Goal: Information Seeking & Learning: Check status

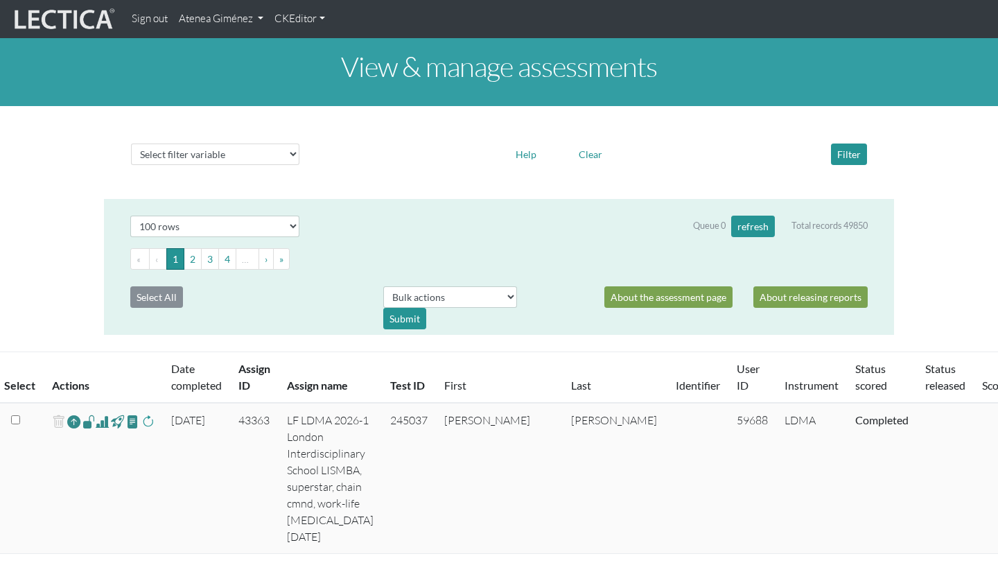
select select "100"
click at [259, 173] on div "Select filter variable Assignment name Assignment ID Clarity persuasive Clarity…" at bounding box center [499, 152] width 790 height 71
click at [253, 168] on div "Select filter variable Assignment name Assignment ID Clarity persuasive Clarity…" at bounding box center [498, 154] width 747 height 33
click at [240, 153] on select "Select filter variable Assignment name Assignment ID Clarity persuasive Clarity…" at bounding box center [215, 154] width 168 height 21
select select "status_release"
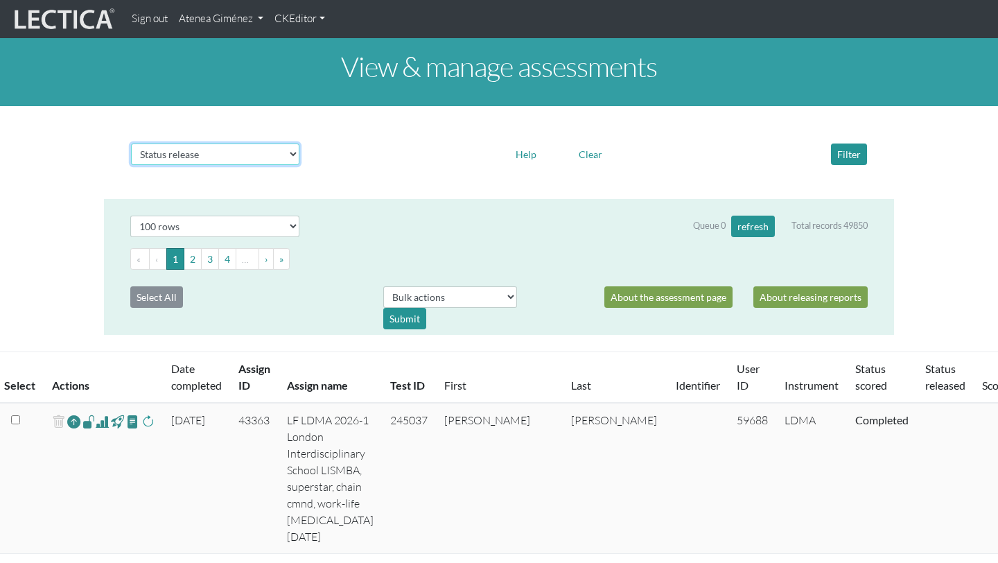
click at [131, 165] on select "Select filter variable Assignment name Assignment ID Clarity persuasive Clarity…" at bounding box center [215, 154] width 168 height 21
select select
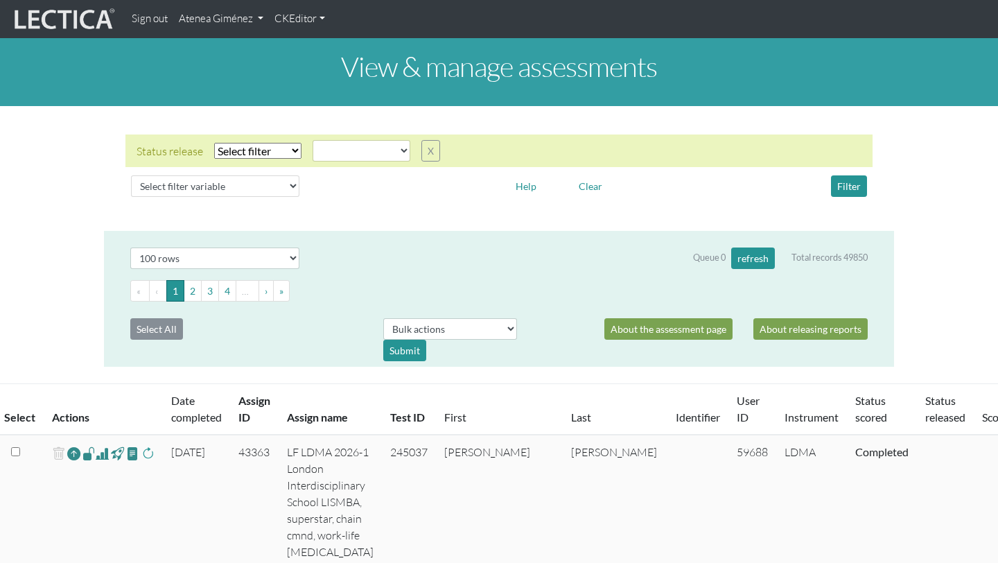
click at [417, 153] on div "Status release Select filter Equals Does not equal Search string released_basic…" at bounding box center [289, 150] width 304 height 21
click at [424, 153] on button "X" at bounding box center [431, 150] width 19 height 21
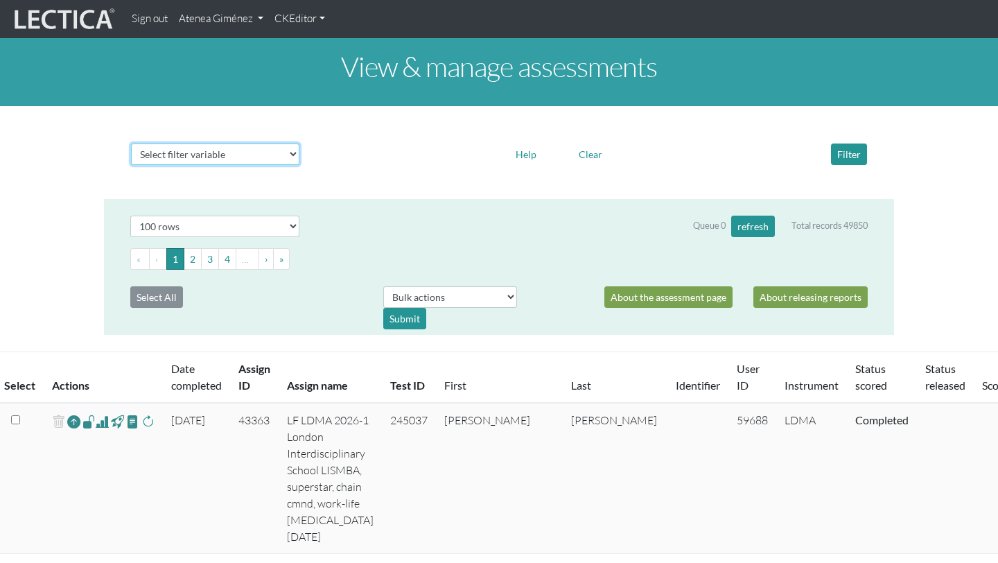
click at [295, 154] on select "Select filter variable Assignment name Assignment ID Clarity persuasive Clarity…" at bounding box center [215, 154] width 168 height 21
select select "status_score"
click at [131, 165] on select "Select filter variable Assignment name Assignment ID Clarity persuasive Clarity…" at bounding box center [215, 154] width 168 height 21
select select
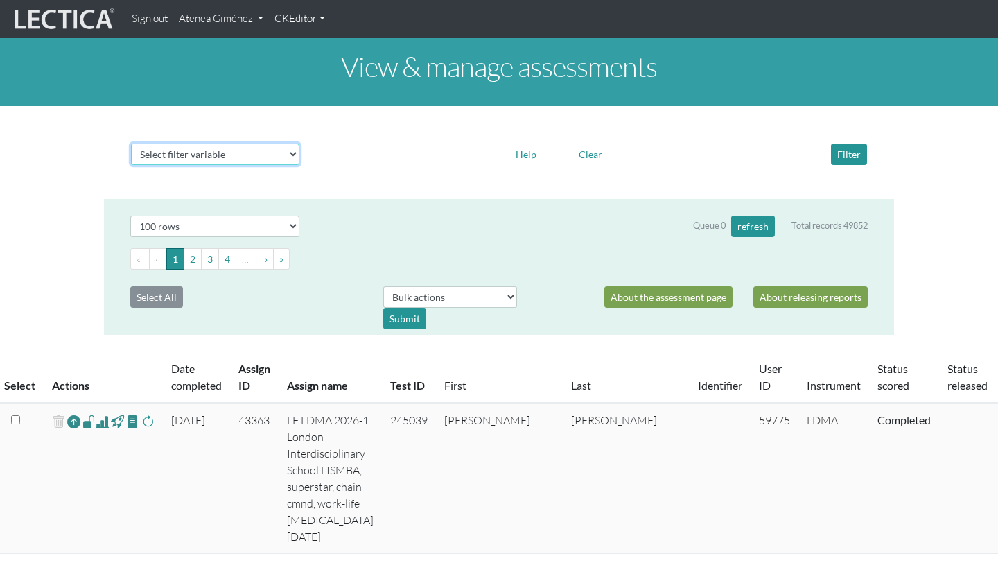
select select
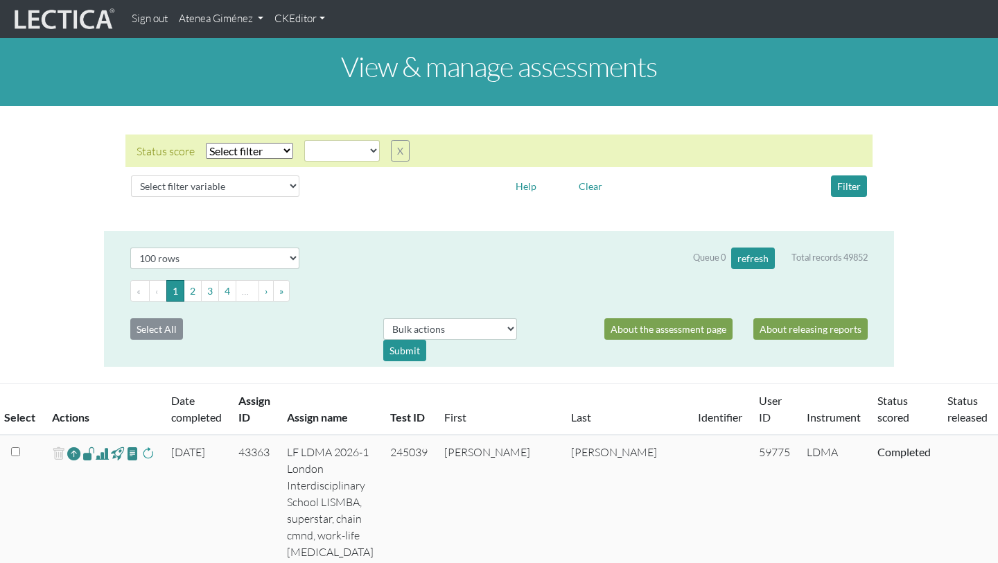
click at [274, 152] on select "Select filter Equals Does not equal" at bounding box center [249, 151] width 87 height 16
select select "iexact"
click at [206, 143] on select "Select filter Equals Does not equal" at bounding box center [249, 151] width 87 height 16
click at [322, 155] on select "completed created finalized_cs finalized_ls finalized_ss scored_cs started unsc…" at bounding box center [342, 150] width 76 height 21
select select "completed"
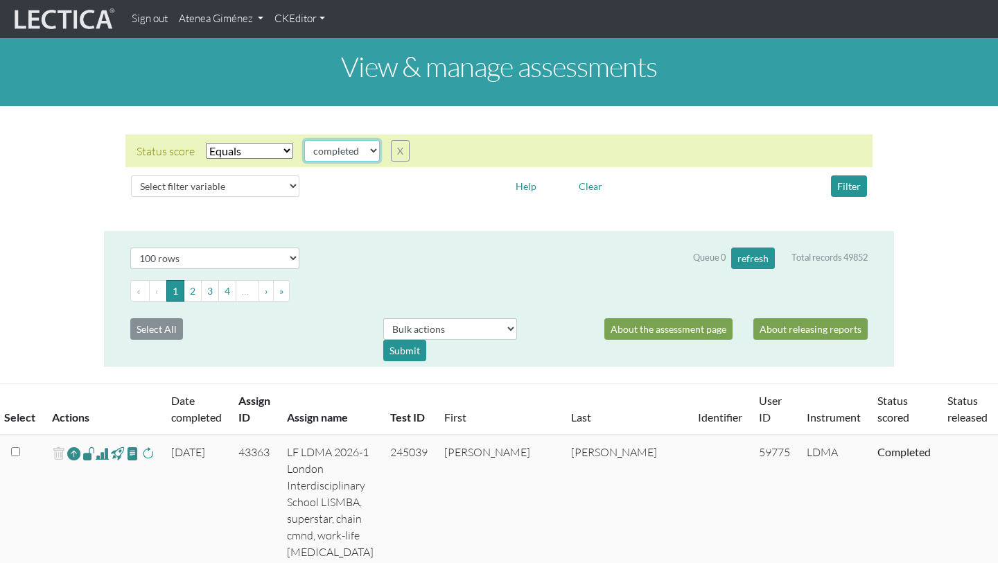
click at [304, 140] on select "completed created finalized_cs finalized_ls finalized_ss scored_cs started unsc…" at bounding box center [342, 150] width 76 height 21
click at [839, 191] on button "Filter" at bounding box center [849, 185] width 36 height 21
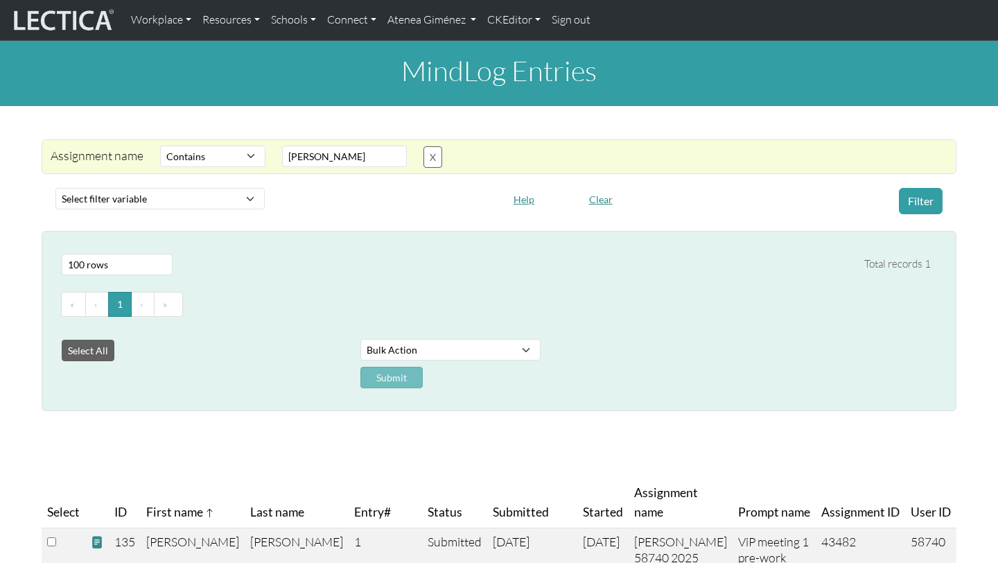
select select "icontains"
select select "100"
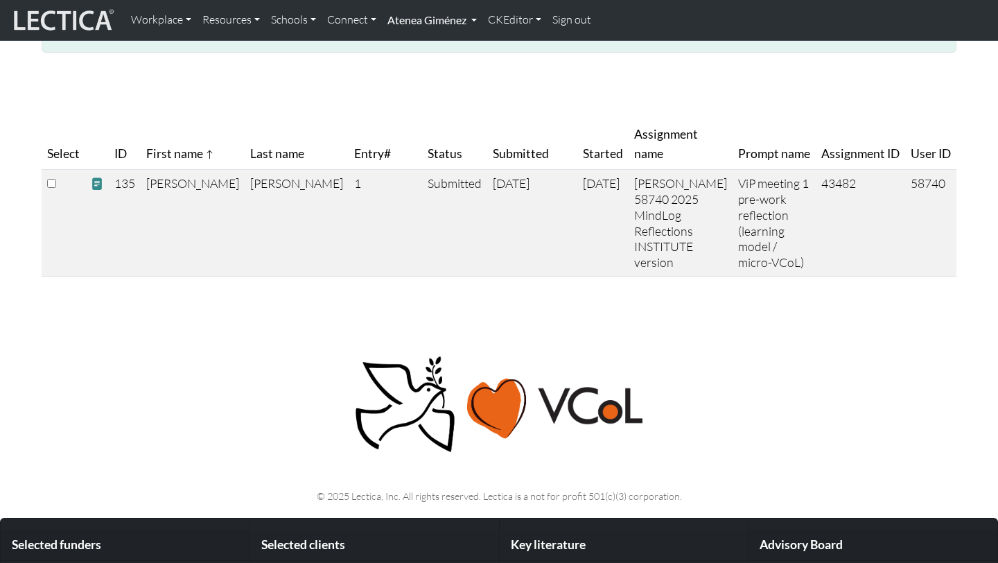
click at [419, 26] on link "Atenea Giménez" at bounding box center [432, 20] width 101 height 29
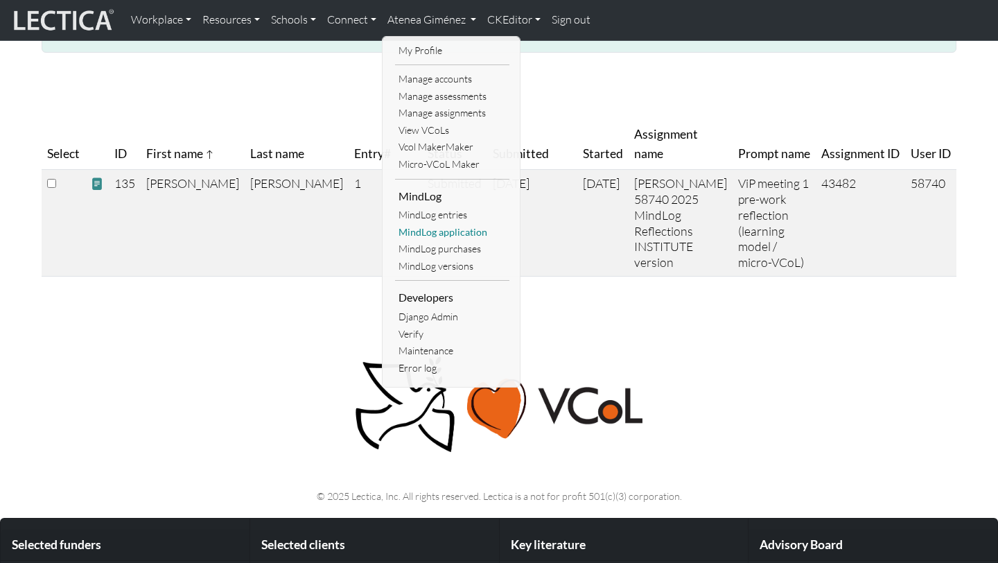
click at [440, 237] on link "MindLog application" at bounding box center [452, 232] width 114 height 17
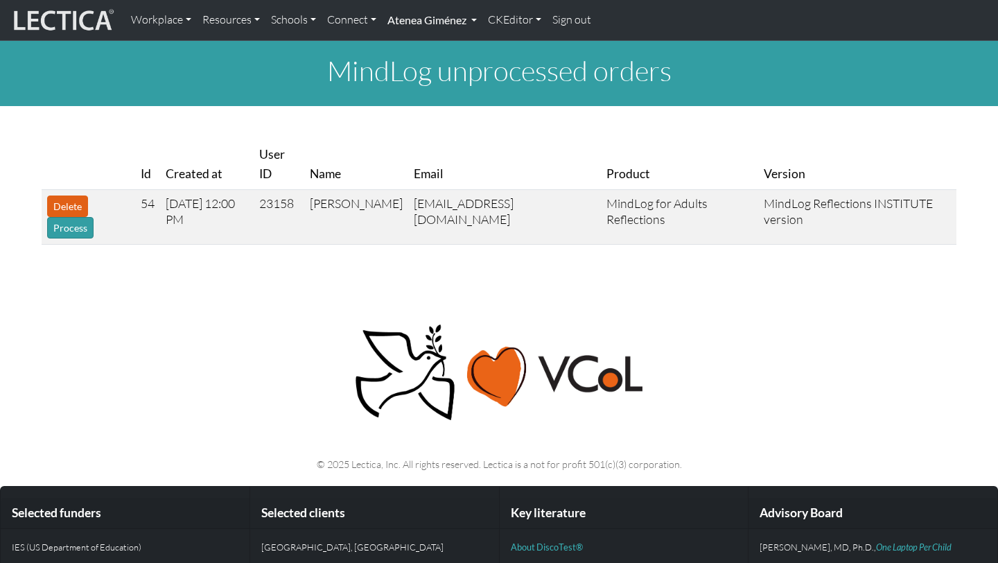
click at [431, 23] on link "Atenea Giménez" at bounding box center [432, 20] width 101 height 29
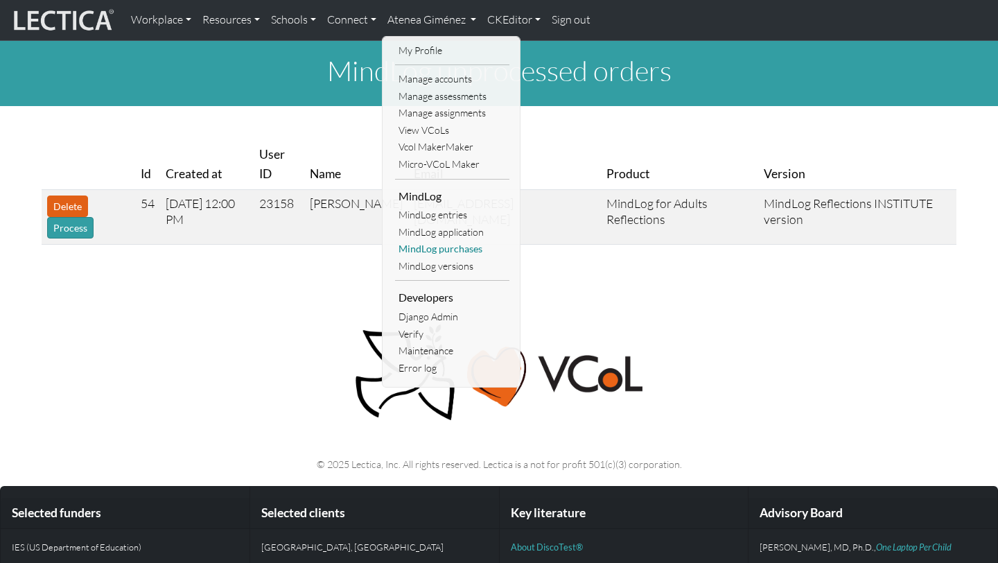
click at [446, 254] on link "MindLog purchases" at bounding box center [452, 249] width 114 height 17
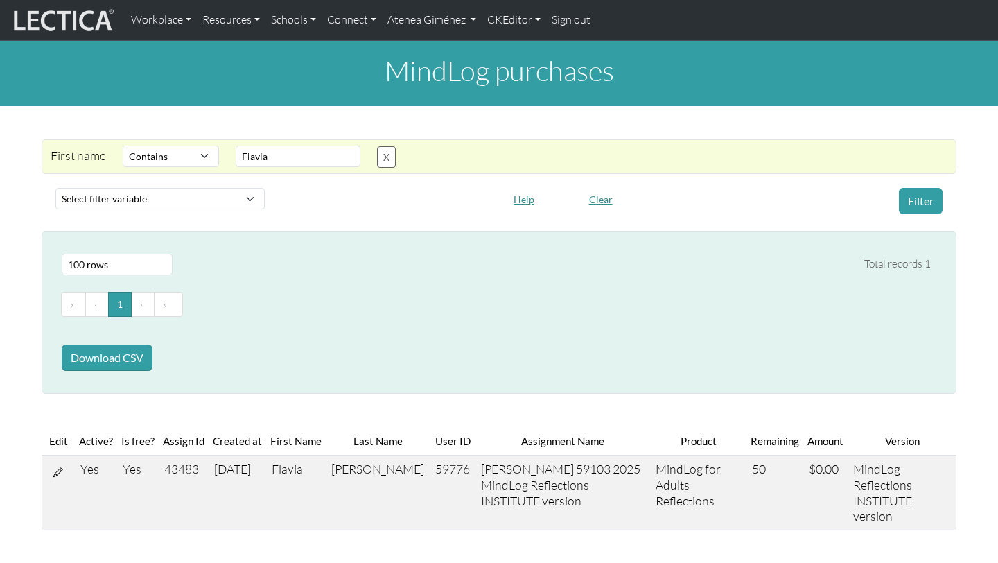
select select "icontains"
select select "100"
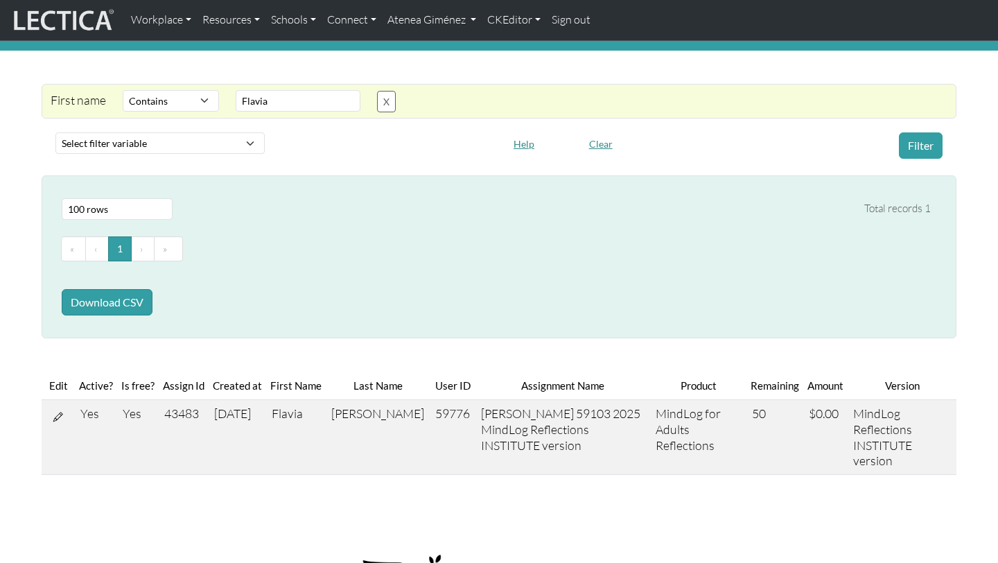
scroll to position [79, 0]
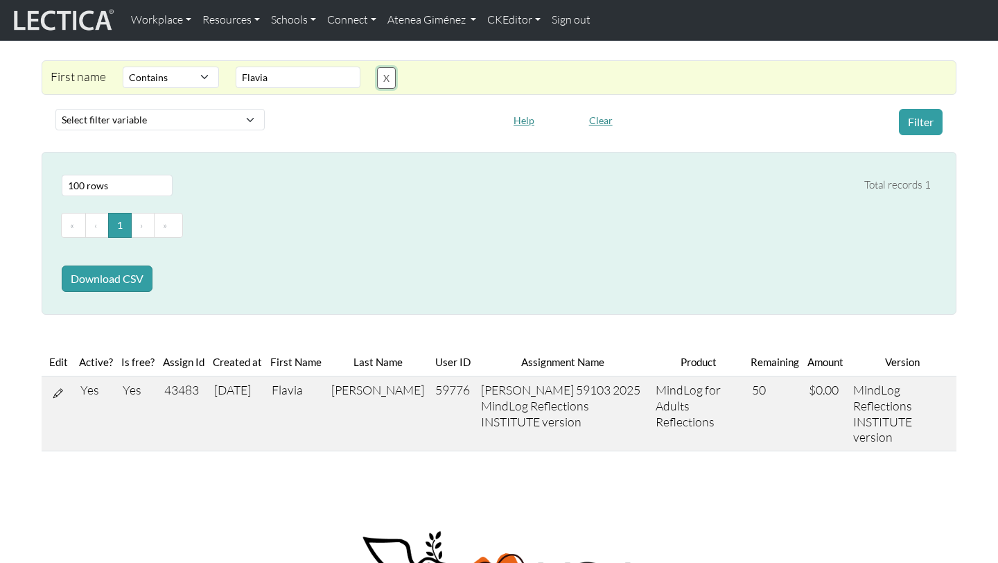
click at [379, 81] on button "X" at bounding box center [386, 77] width 19 height 21
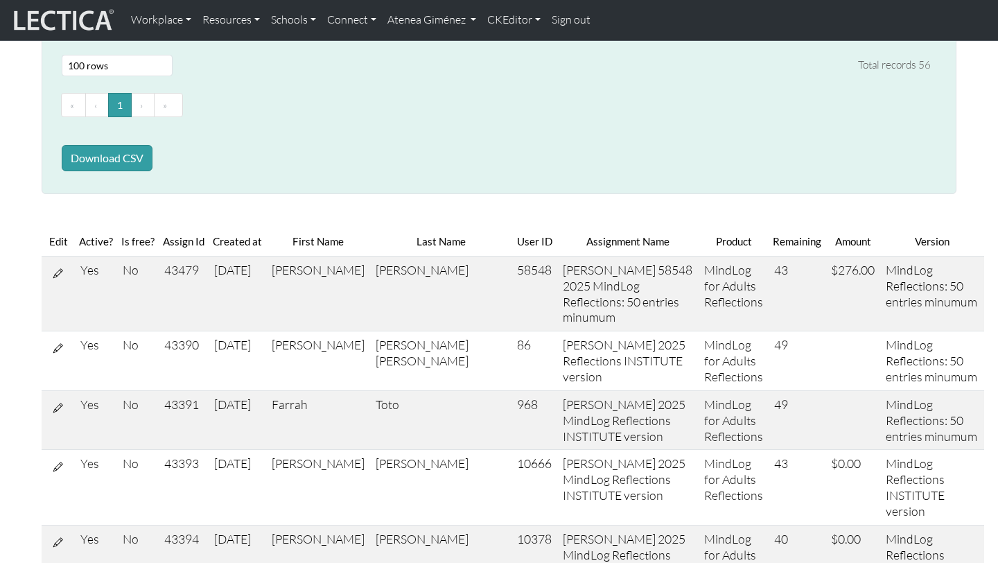
scroll to position [0, 0]
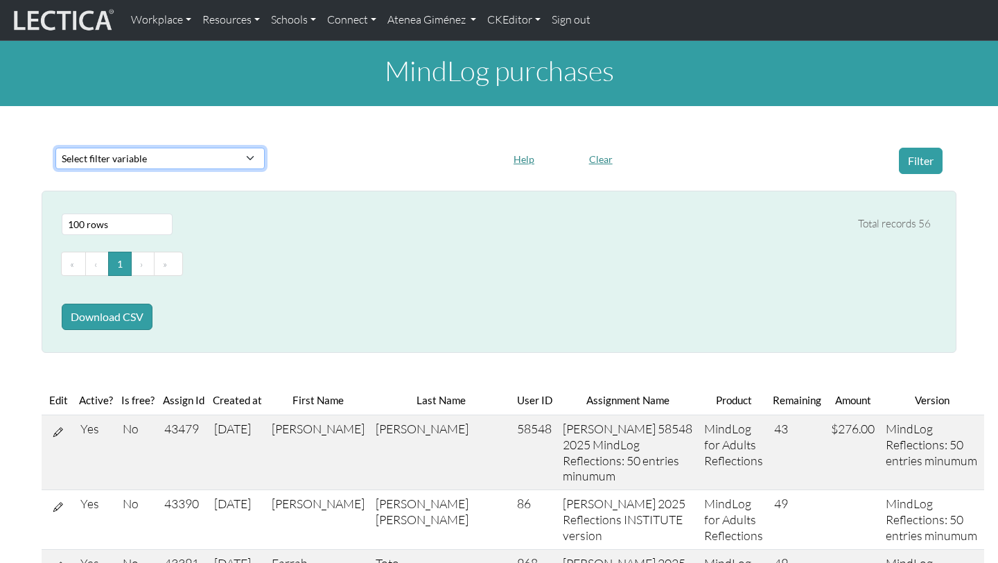
click at [197, 166] on select "Select filter variable First name Last name Version User ID Amount Created at P…" at bounding box center [159, 158] width 209 height 21
select select "first_name"
click at [55, 169] on select "Select filter variable First name Last name Version User ID Amount Created at P…" at bounding box center [159, 158] width 209 height 21
select select
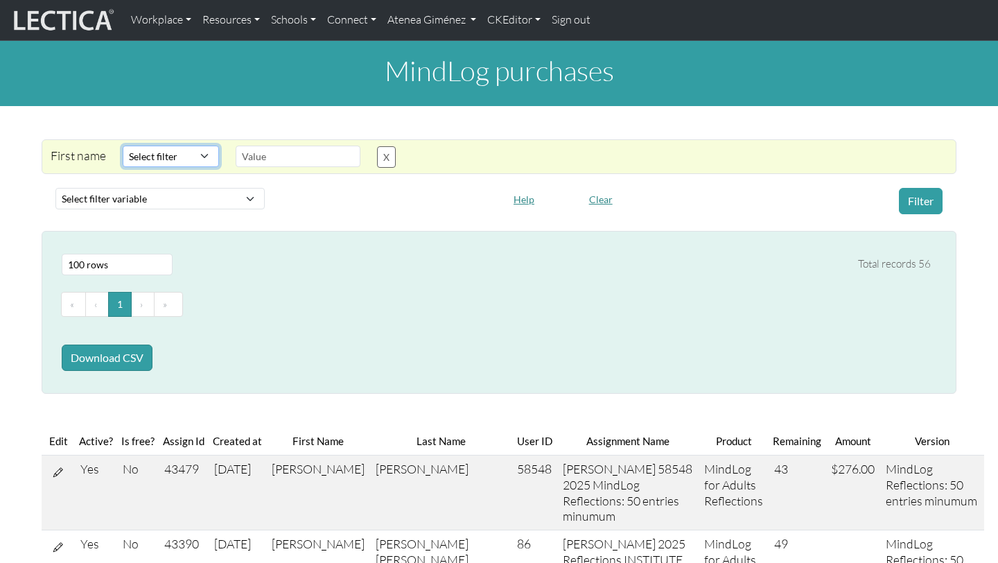
click at [200, 157] on select "Select filter Contains Equals Does not equal Starts with Ends with Matches regex" at bounding box center [171, 156] width 96 height 21
select select "iexact"
click at [123, 146] on select "Select filter Contains Equals Does not equal Starts with Ends with Matches regex" at bounding box center [171, 156] width 96 height 21
click at [236, 159] on input "text" at bounding box center [298, 156] width 125 height 21
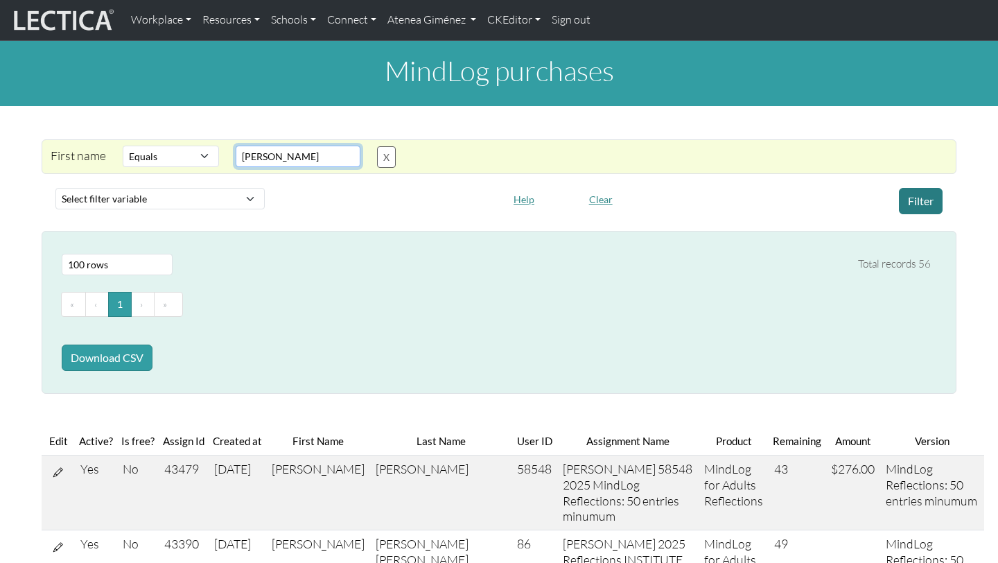
type input "[PERSON_NAME]"
click at [935, 198] on button "Filter" at bounding box center [921, 201] width 44 height 26
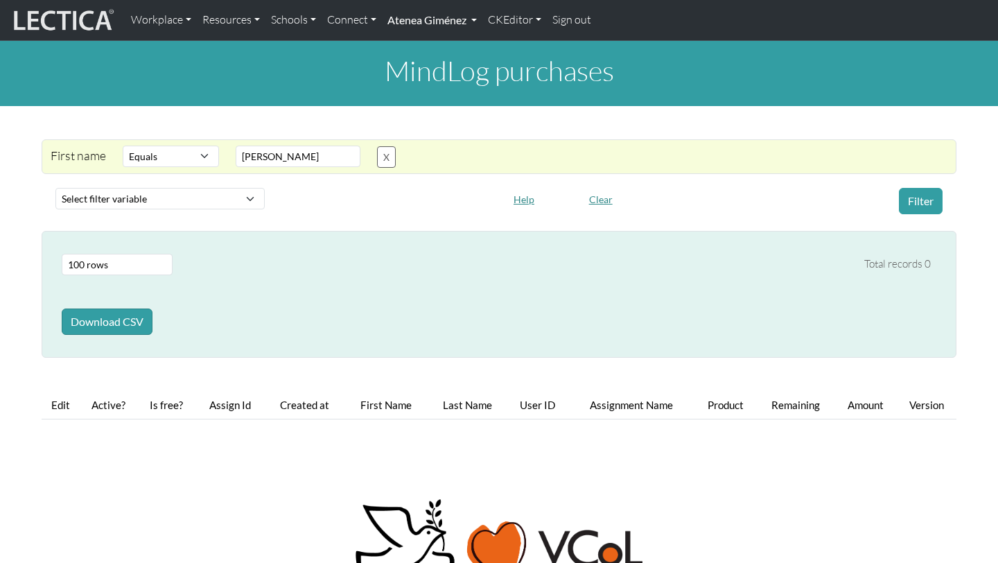
click at [450, 13] on link "Atenea Giménez" at bounding box center [432, 20] width 101 height 29
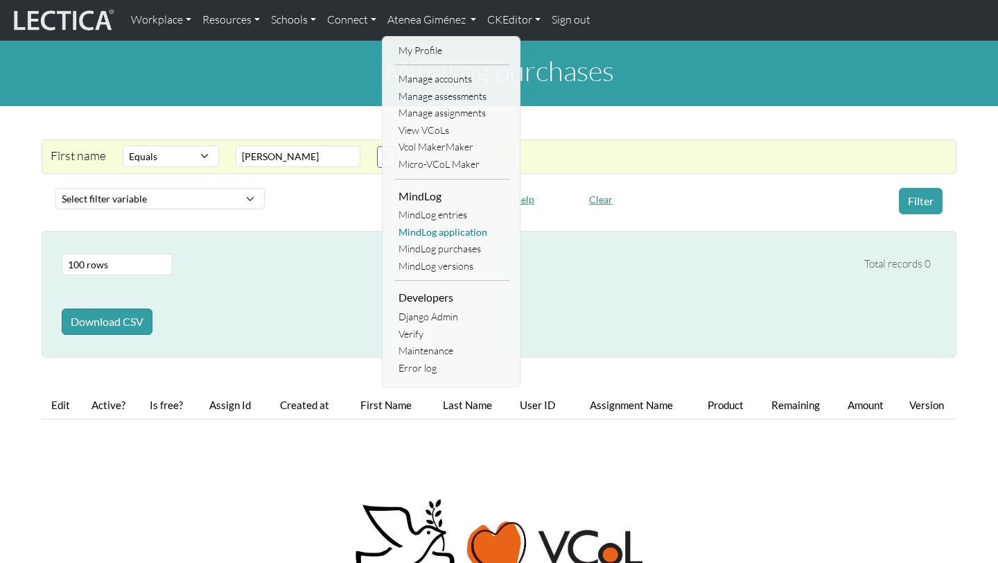
click at [444, 237] on link "MindLog application" at bounding box center [452, 232] width 114 height 17
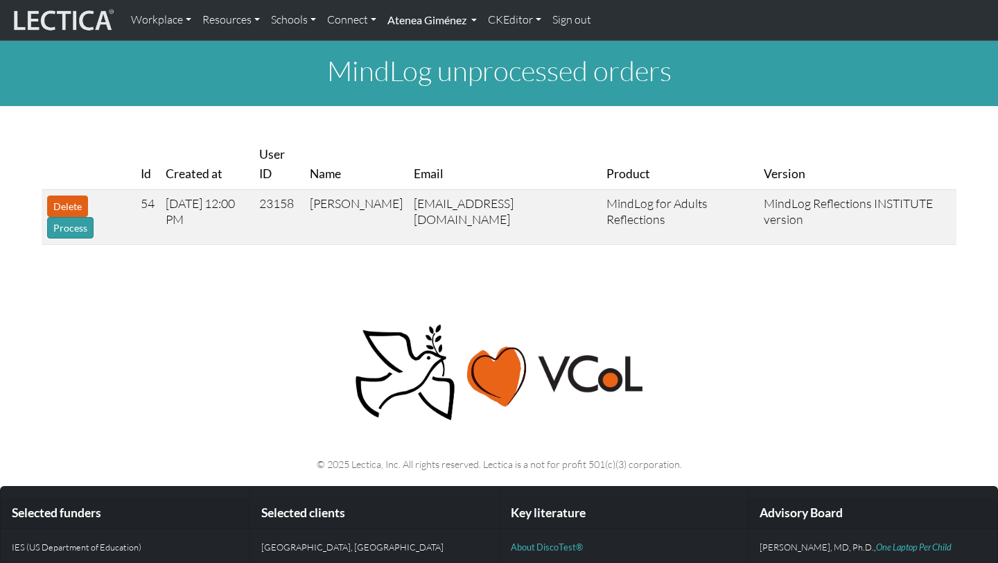
click at [422, 21] on link "Atenea Giménez" at bounding box center [432, 20] width 101 height 29
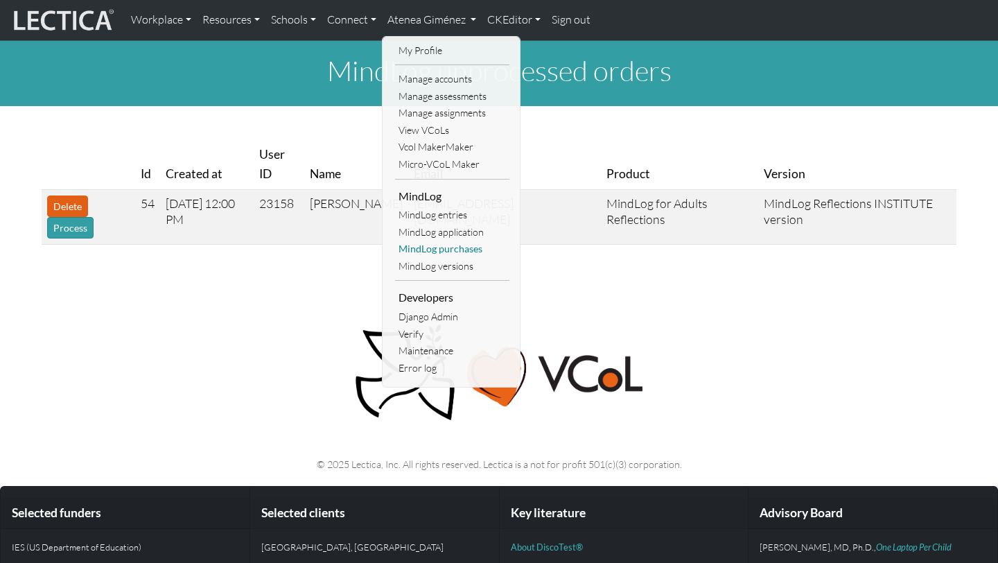
click at [443, 256] on link "MindLog purchases" at bounding box center [452, 249] width 114 height 17
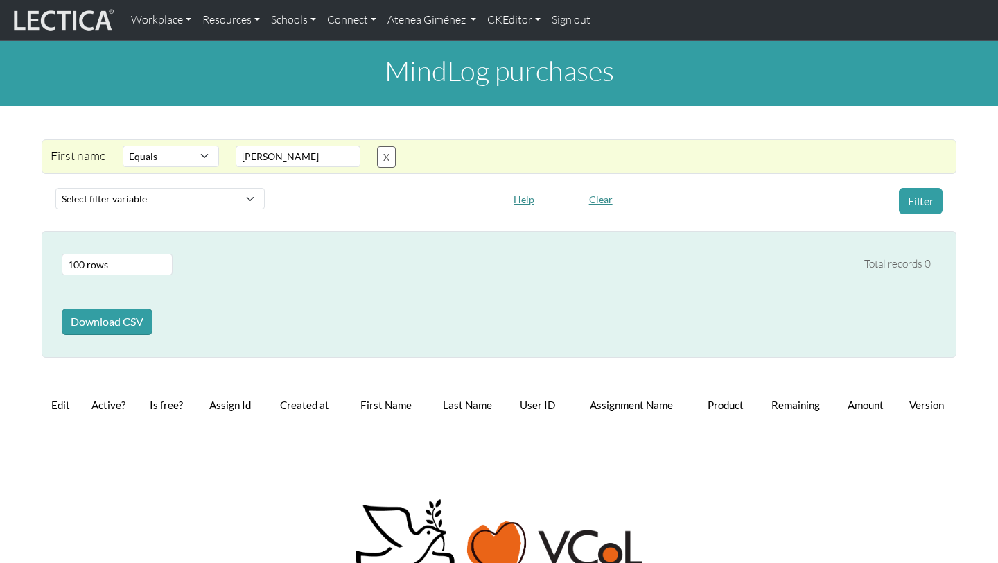
select select "iexact"
select select "100"
click at [390, 157] on button "X" at bounding box center [386, 156] width 19 height 21
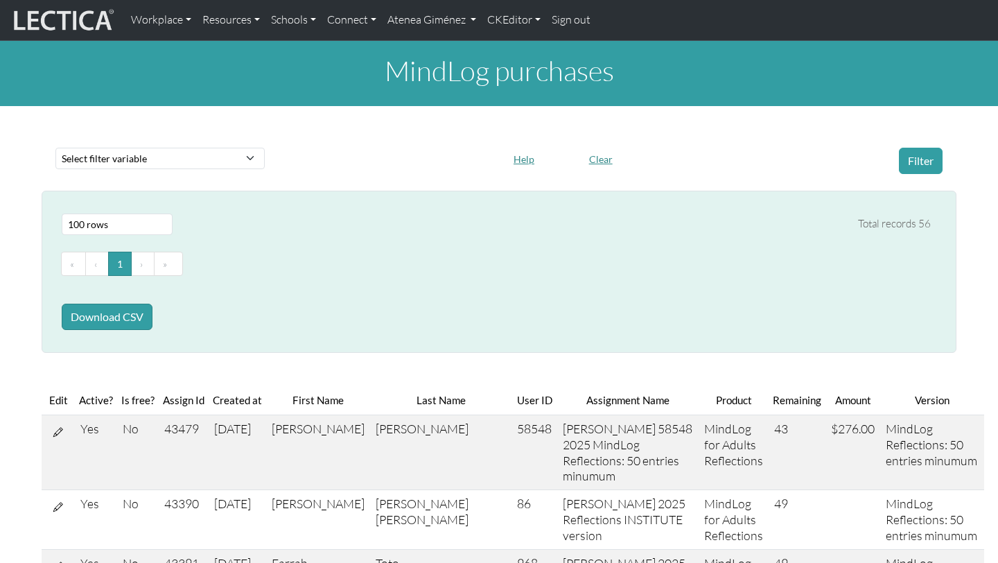
scroll to position [1, 0]
click at [198, 164] on select "Select filter variable First name Last name Version User ID Amount Created at P…" at bounding box center [159, 157] width 209 height 21
select select "last_name"
click at [55, 168] on select "Select filter variable First name Last name Version User ID Amount Created at P…" at bounding box center [159, 157] width 209 height 21
select select
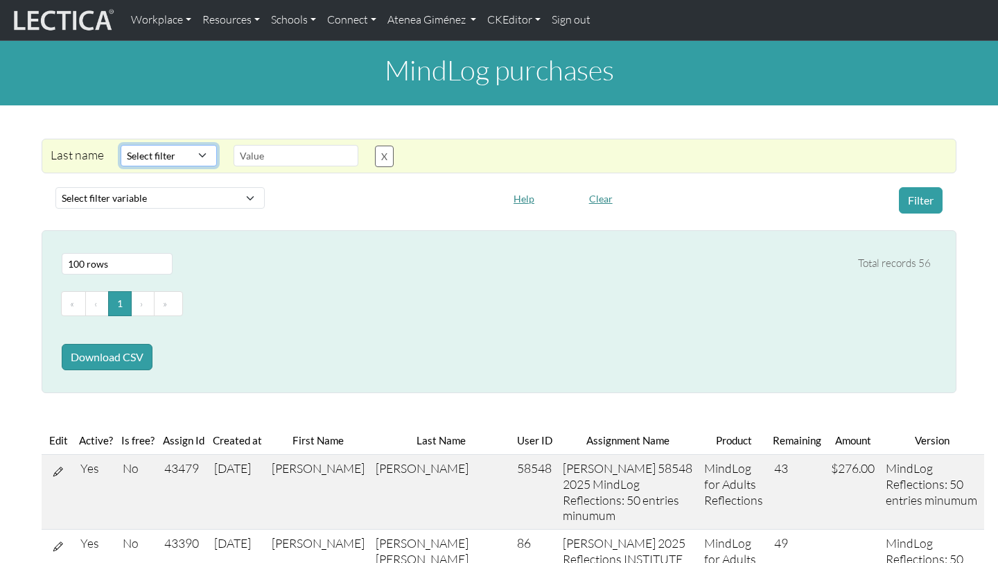
click at [196, 146] on select "Select filter Contains Equals Does not equal Starts with Ends with Matches regex" at bounding box center [169, 155] width 96 height 21
select select "icontains"
click at [121, 145] on select "Select filter Contains Equals Does not equal Starts with Ends with Matches regex" at bounding box center [169, 155] width 96 height 21
click at [286, 162] on input "text" at bounding box center [296, 155] width 125 height 21
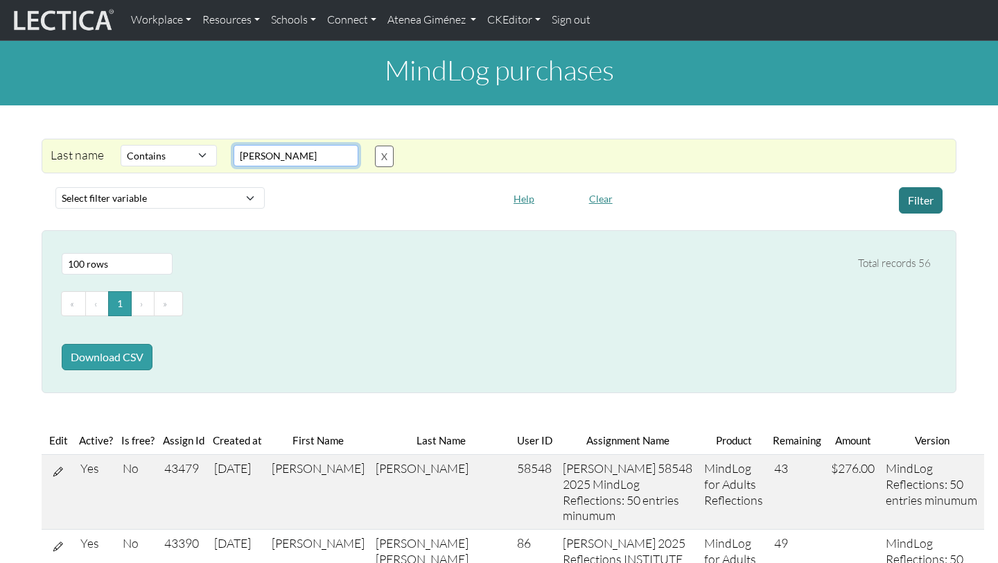
type input "steinberg"
click at [915, 188] on button "Filter" at bounding box center [921, 200] width 44 height 26
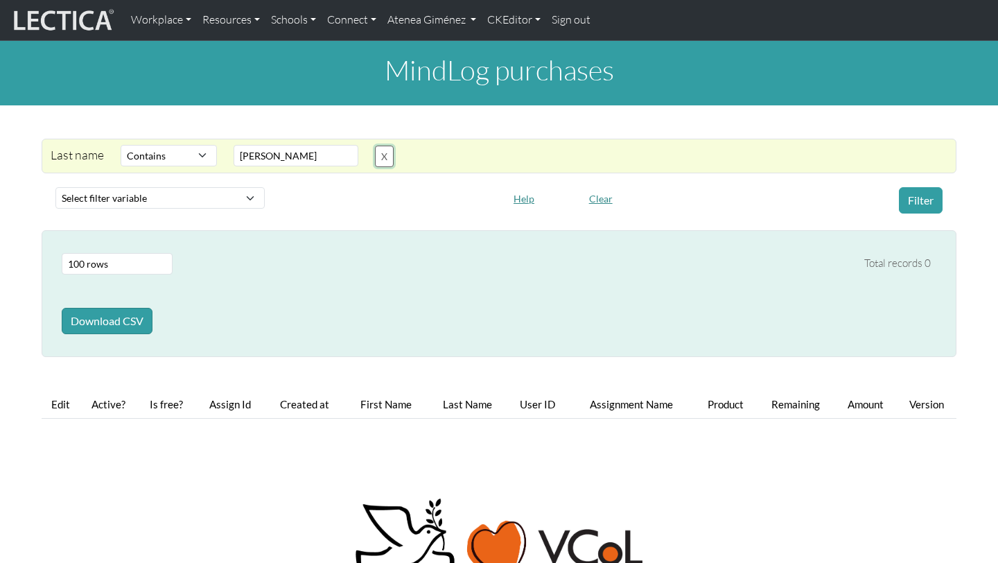
click at [389, 162] on button "X" at bounding box center [384, 156] width 19 height 21
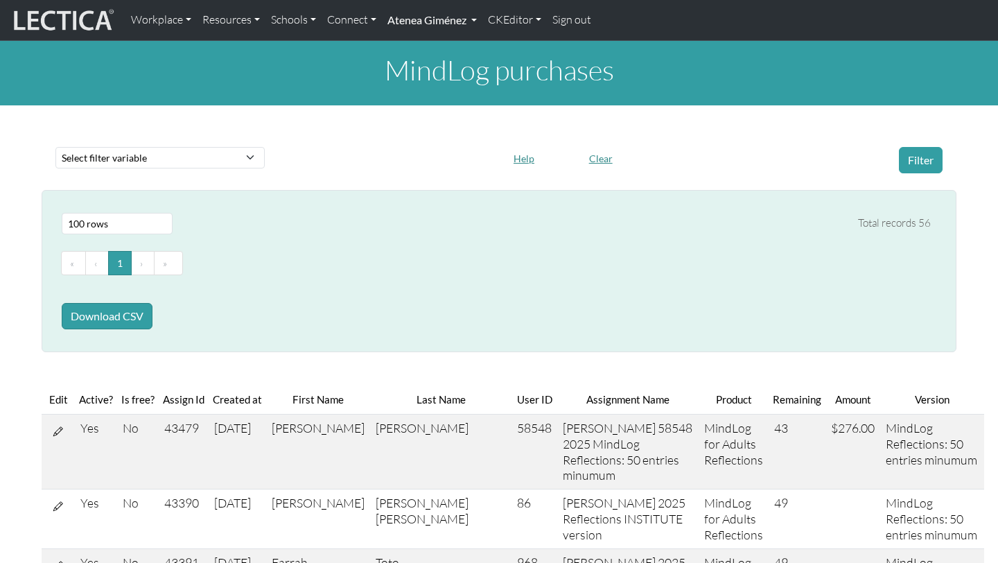
click at [453, 21] on link "Atenea Giménez" at bounding box center [432, 20] width 101 height 29
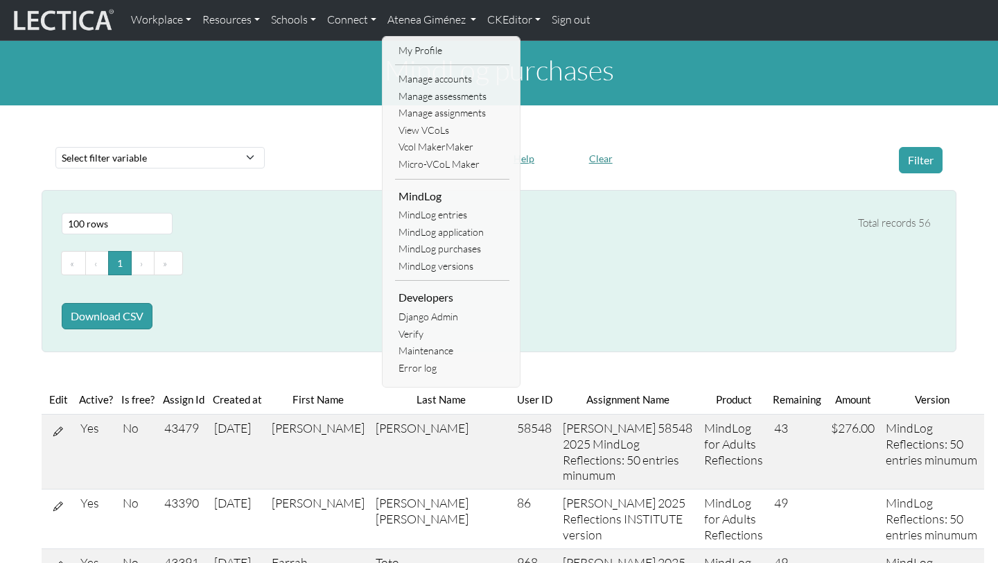
click at [450, 82] on link "Manage accounts" at bounding box center [452, 79] width 114 height 17
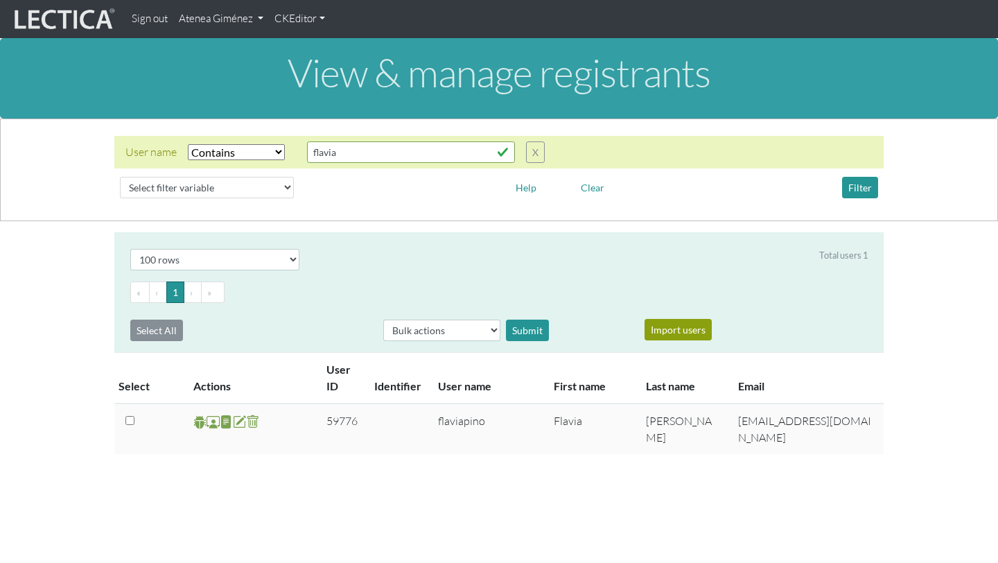
select select "icontains"
select select "100"
drag, startPoint x: 359, startPoint y: 142, endPoint x: 241, endPoint y: 142, distance: 117.9
click at [241, 142] on div "User name Select filter Equals Does not equal Contains Does not contain Starts …" at bounding box center [334, 151] width 419 height 21
drag, startPoint x: 361, startPoint y: 150, endPoint x: 236, endPoint y: 152, distance: 125.5
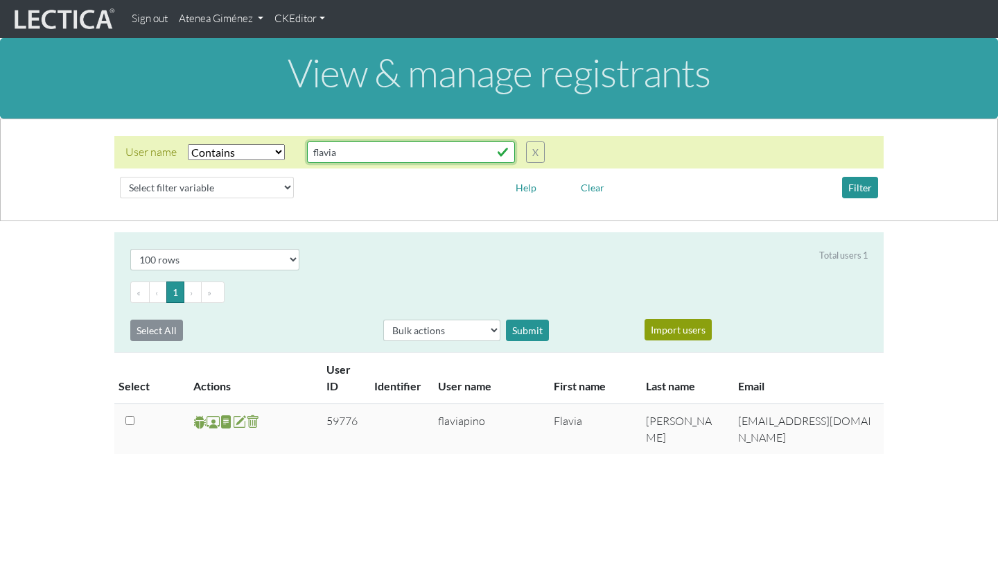
click at [236, 152] on div "User name Select filter Equals Does not equal Contains Does not contain Starts …" at bounding box center [334, 151] width 419 height 21
type input "[PERSON_NAME]"
click at [878, 188] on div "Filter" at bounding box center [791, 187] width 195 height 21
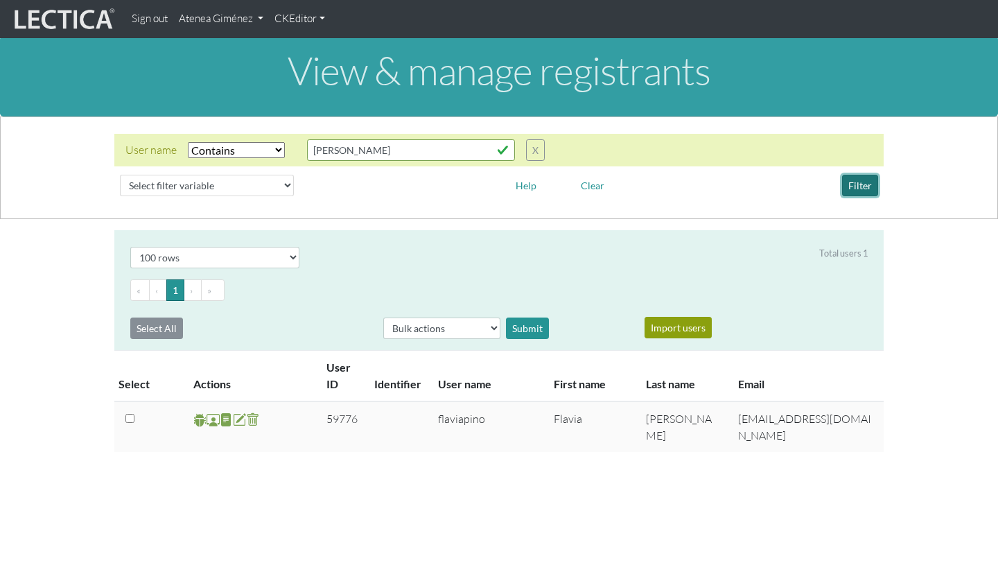
click at [876, 188] on button "Filter" at bounding box center [860, 185] width 36 height 21
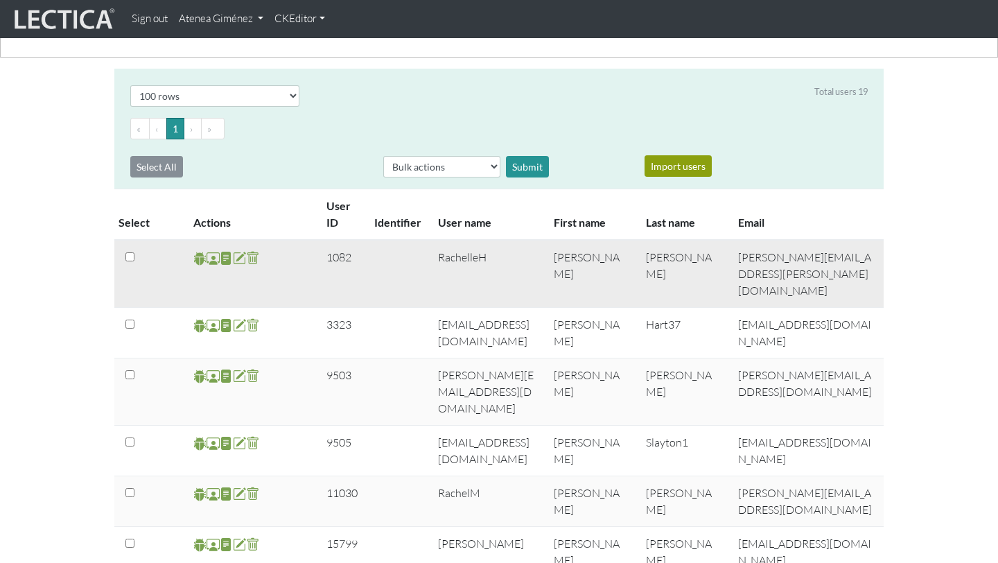
scroll to position [165, 0]
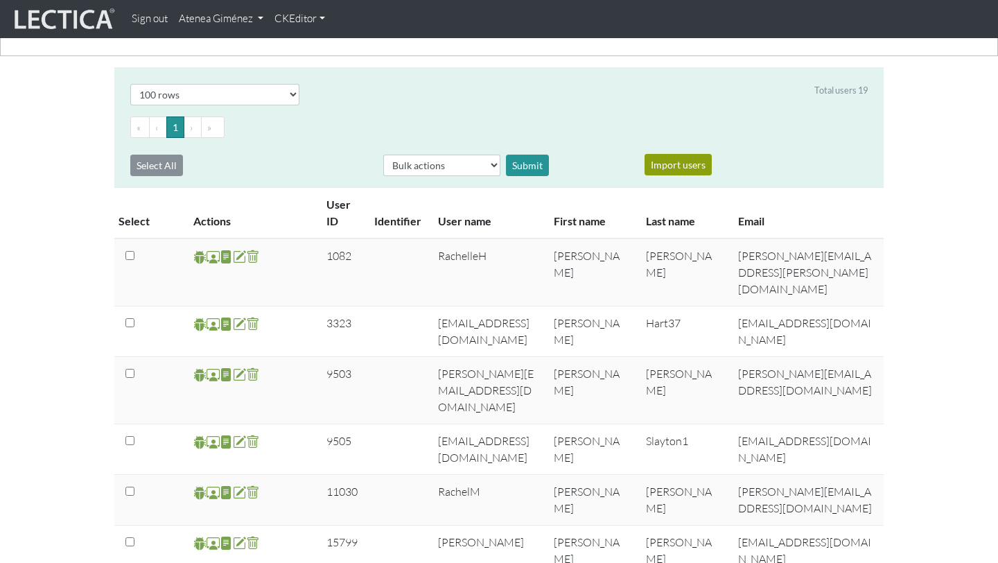
click at [662, 231] on th "Last name" at bounding box center [684, 212] width 92 height 51
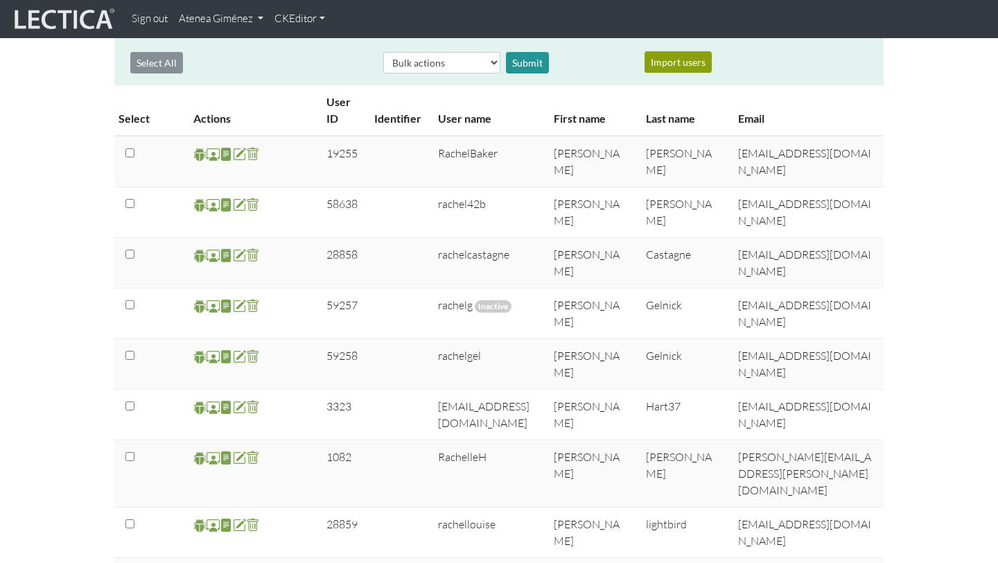
scroll to position [0, 0]
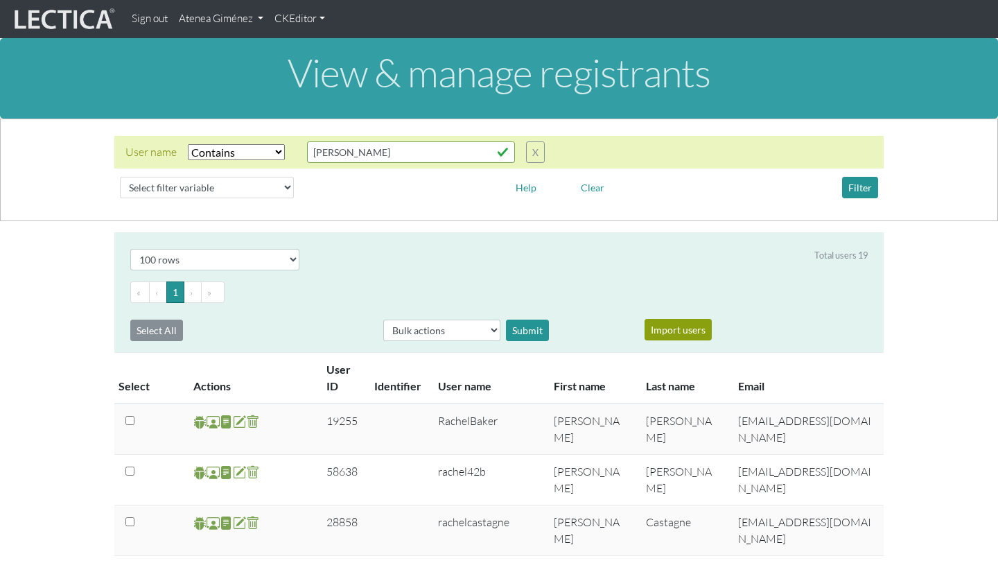
click at [249, 29] on link "Atenea Giménez" at bounding box center [221, 19] width 96 height 27
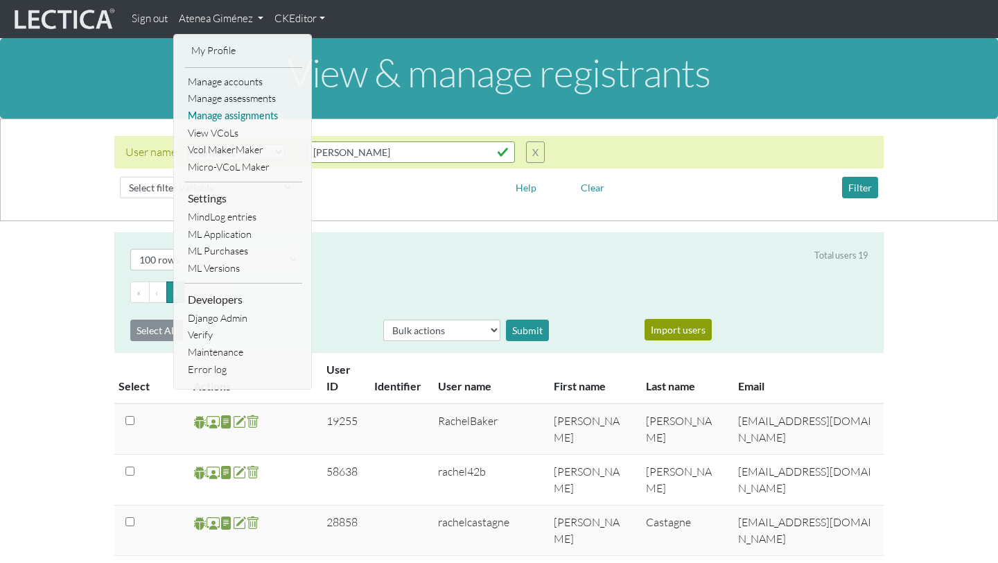
scroll to position [1, 0]
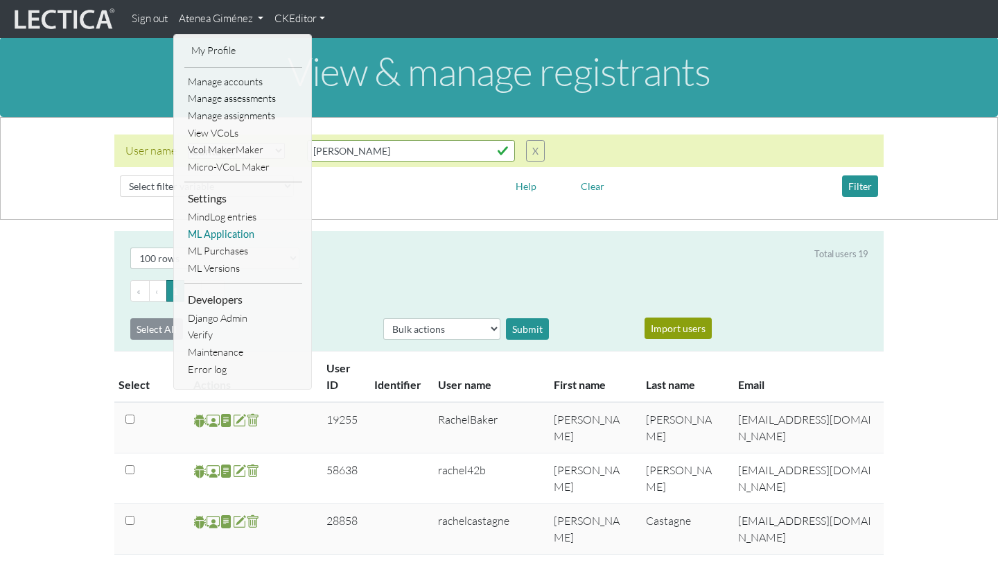
click at [239, 239] on link "ML Application" at bounding box center [243, 234] width 118 height 17
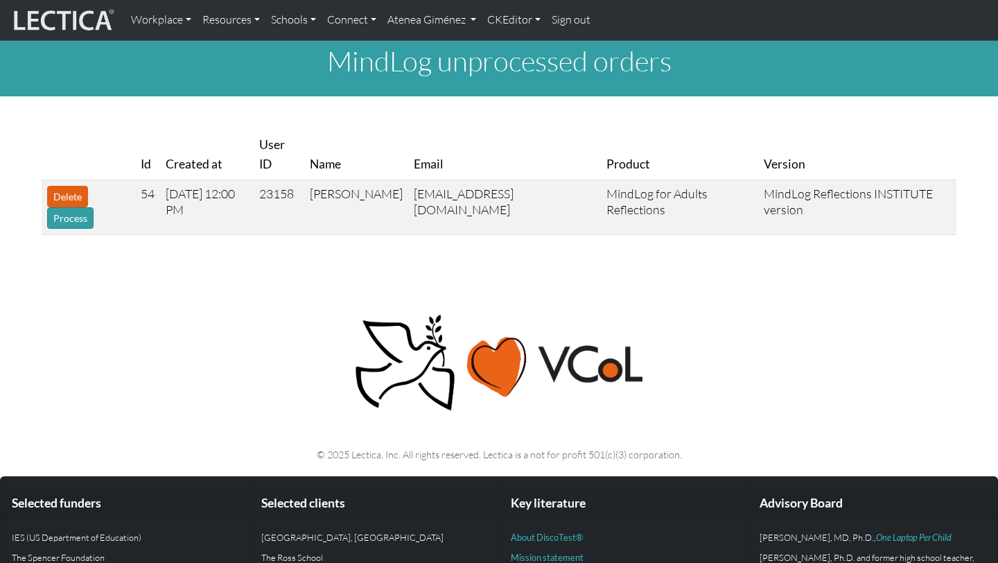
scroll to position [4, 0]
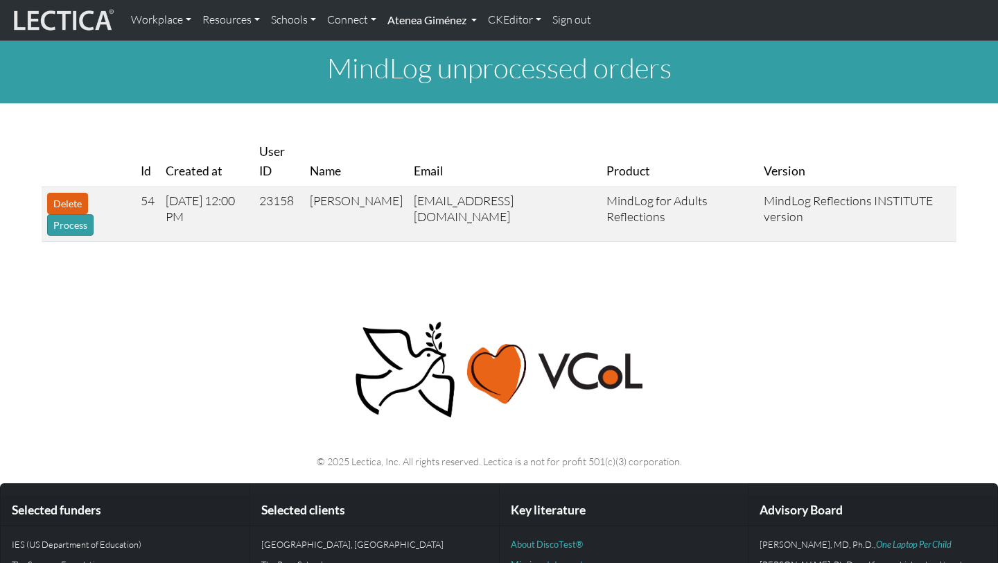
click at [440, 11] on link "Atenea Giménez" at bounding box center [432, 20] width 101 height 29
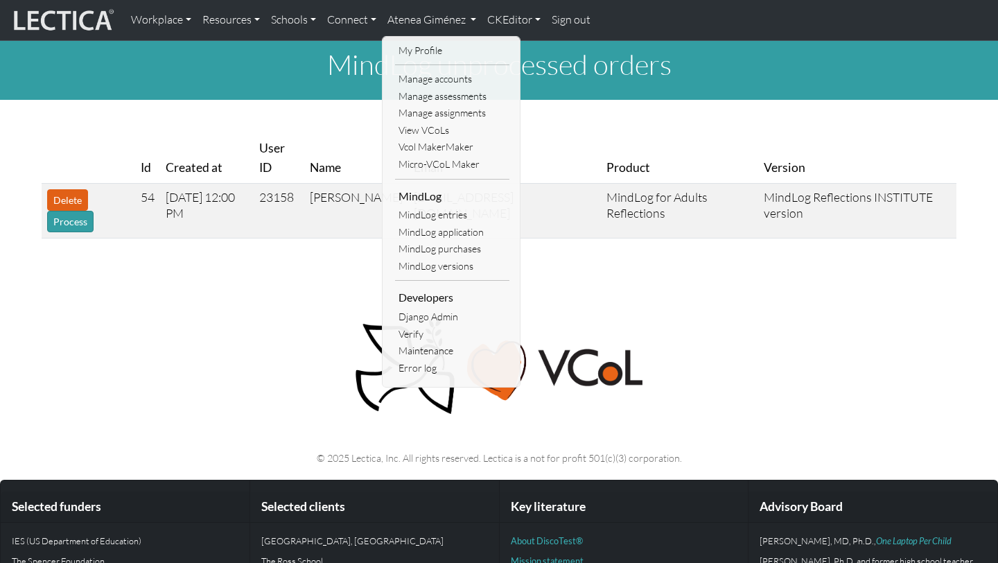
click at [433, 247] on link "MindLog purchases" at bounding box center [452, 249] width 114 height 17
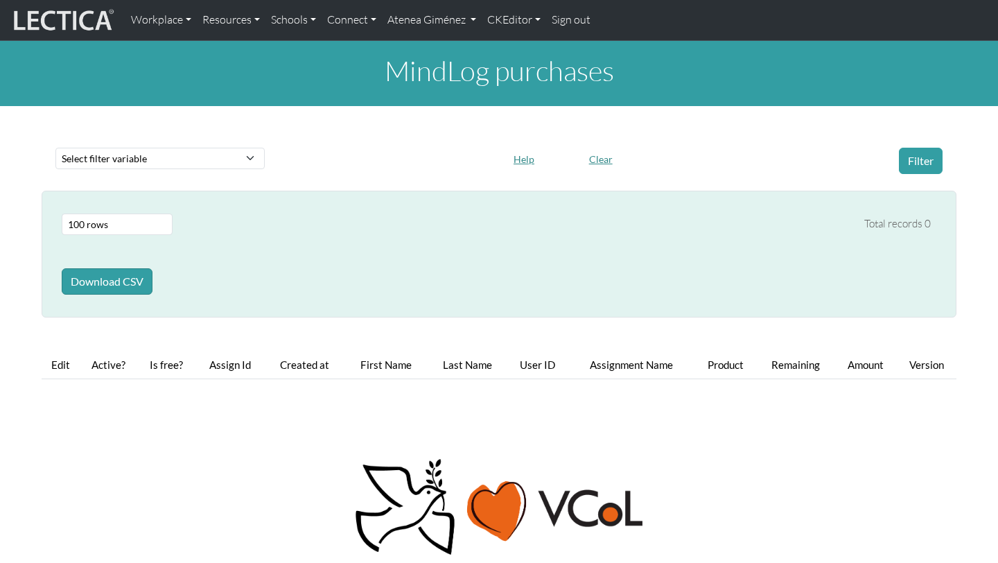
select select "100"
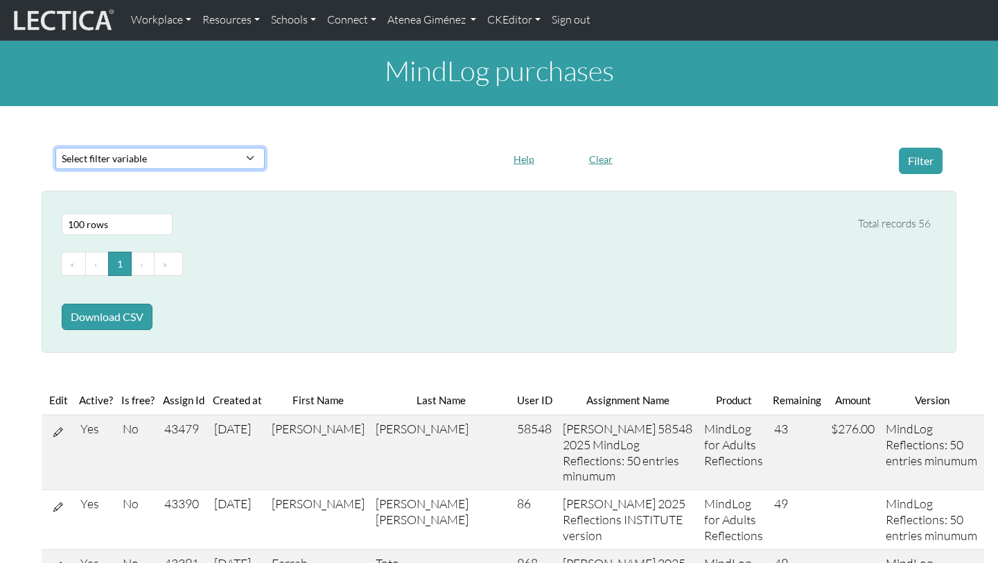
click at [176, 156] on select "Select filter variable First name Last name Version User ID Amount Created at P…" at bounding box center [159, 158] width 209 height 21
select select "first_name"
click at [55, 169] on select "Select filter variable First name Last name Version User ID Amount Created at P…" at bounding box center [159, 158] width 209 height 21
select select
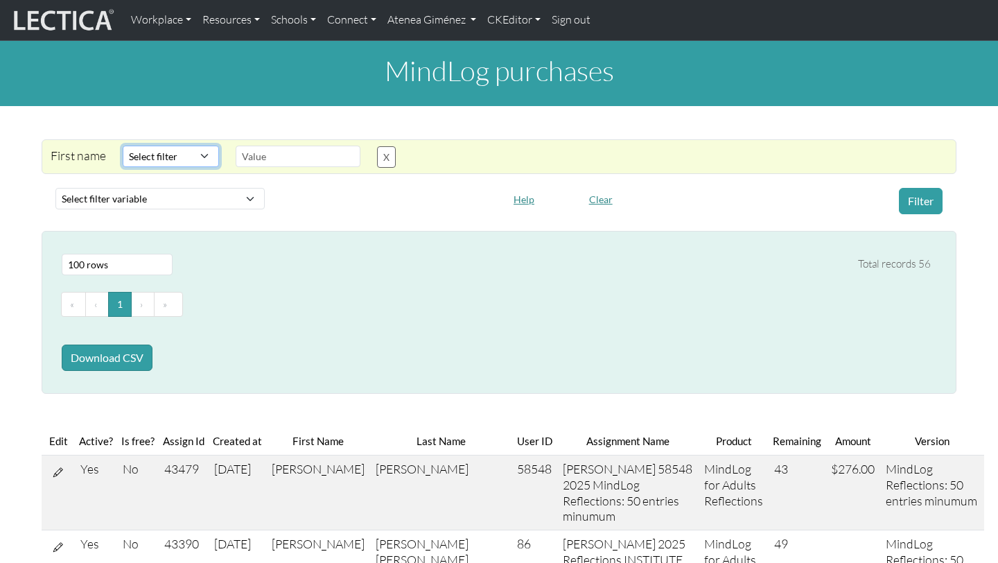
click at [203, 165] on select "Select filter Contains Equals Does not equal Starts with Ends with Matches regex" at bounding box center [171, 156] width 96 height 21
select select "icontains"
click at [123, 146] on select "Select filter Contains Equals Does not equal Starts with Ends with Matches regex" at bounding box center [171, 156] width 96 height 21
click at [311, 166] on input "text" at bounding box center [298, 156] width 125 height 21
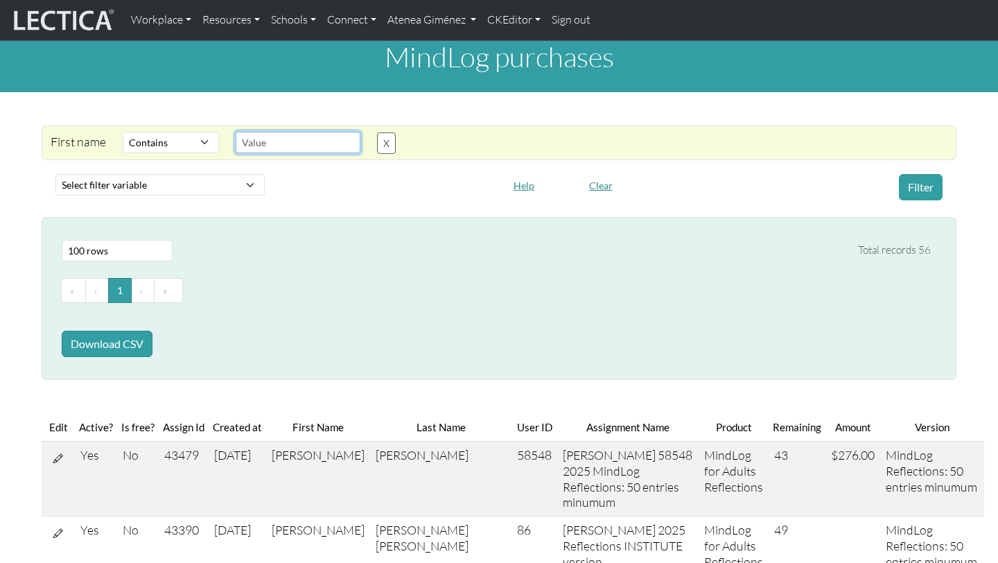
scroll to position [15, 0]
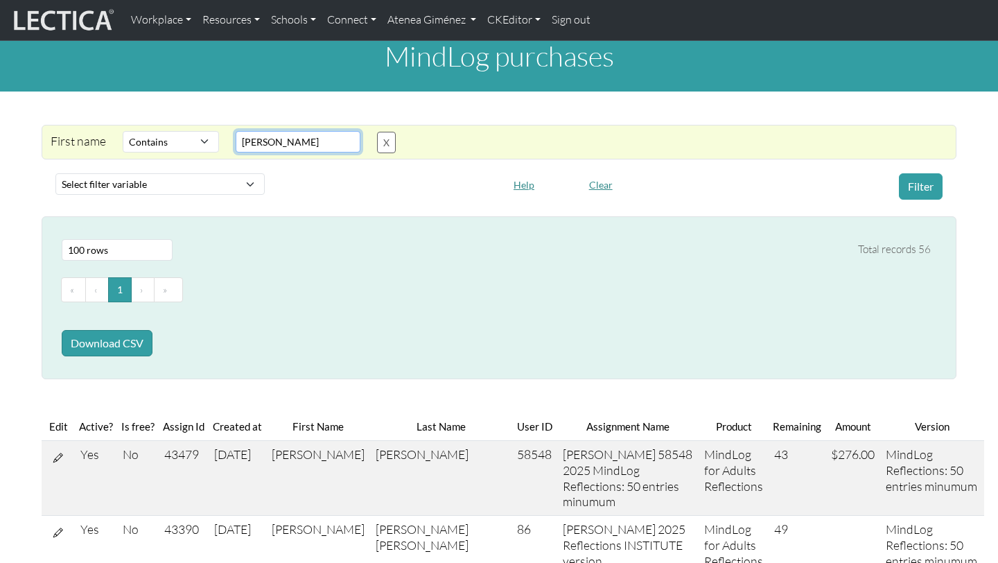
type input "[PERSON_NAME]"
click at [944, 182] on div "Filter" at bounding box center [838, 186] width 226 height 26
click at [932, 185] on button "Filter" at bounding box center [921, 186] width 44 height 26
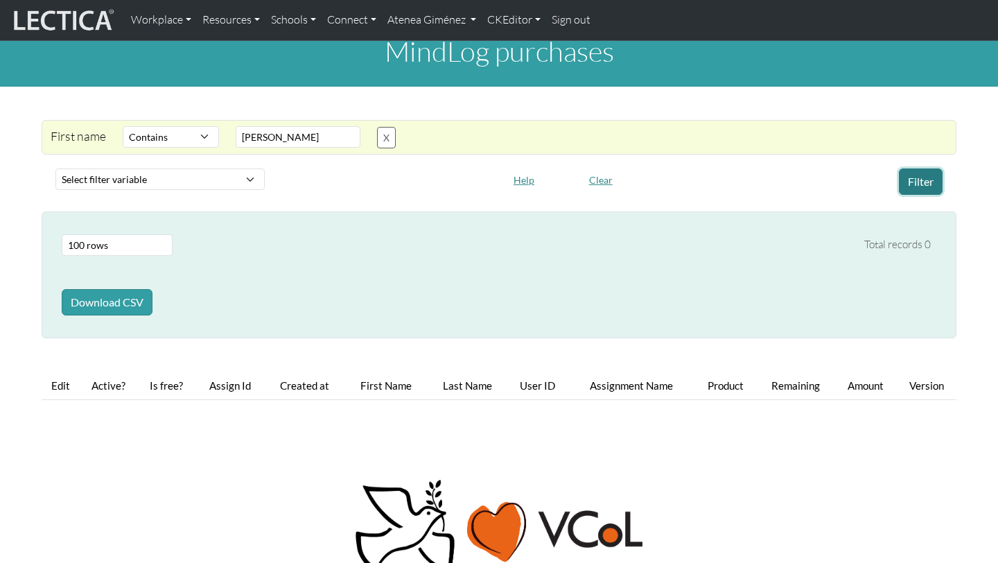
scroll to position [20, 0]
